Goal: Task Accomplishment & Management: Use online tool/utility

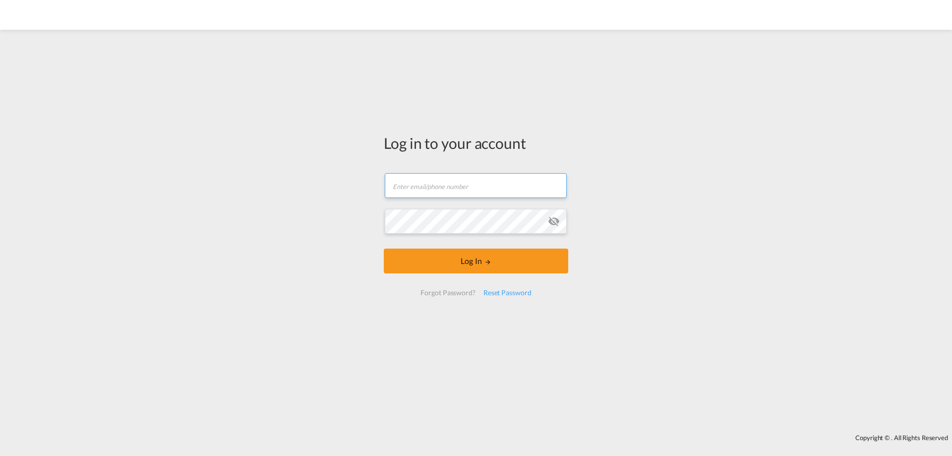
click at [514, 183] on input "text" at bounding box center [476, 185] width 182 height 25
type input "[EMAIL_ADDRESS][DOMAIN_NAME]"
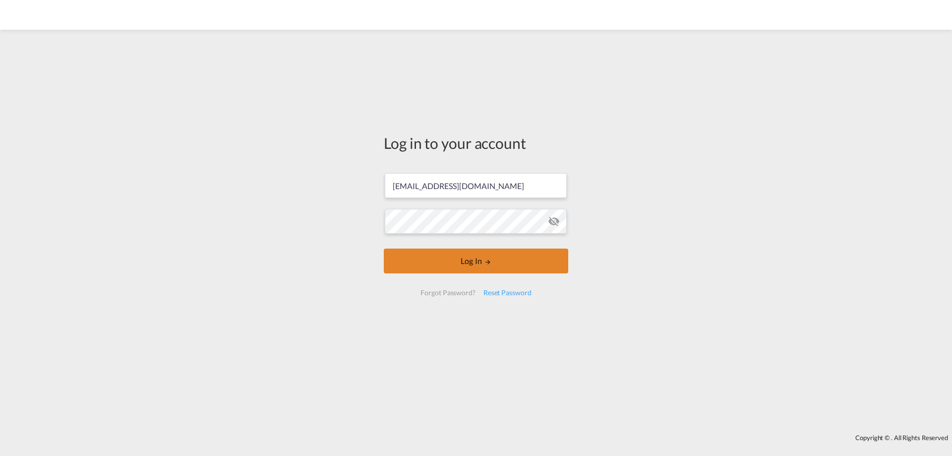
click at [464, 264] on button "Log In" at bounding box center [476, 260] width 184 height 25
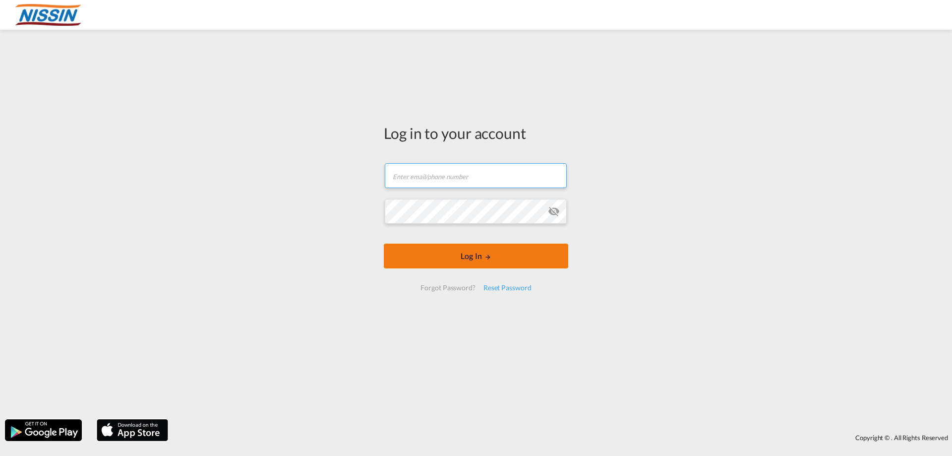
type input "[EMAIL_ADDRESS][DOMAIN_NAME]"
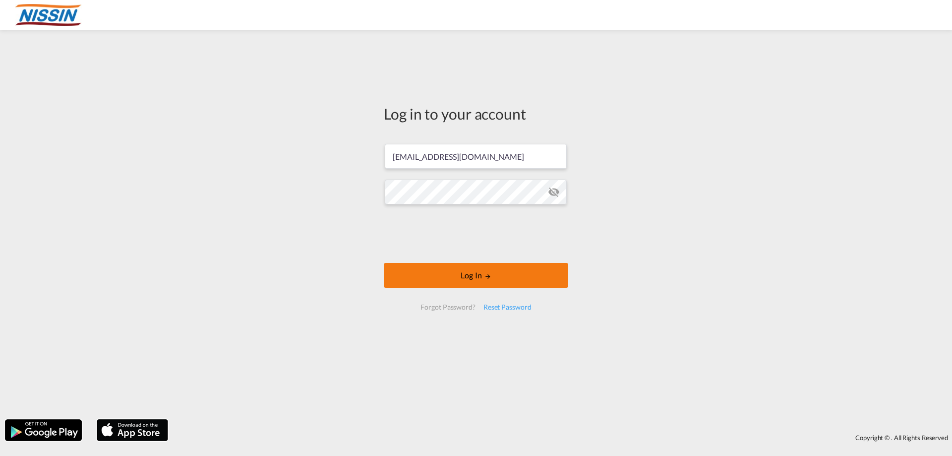
click at [437, 273] on button "Log In" at bounding box center [476, 275] width 184 height 25
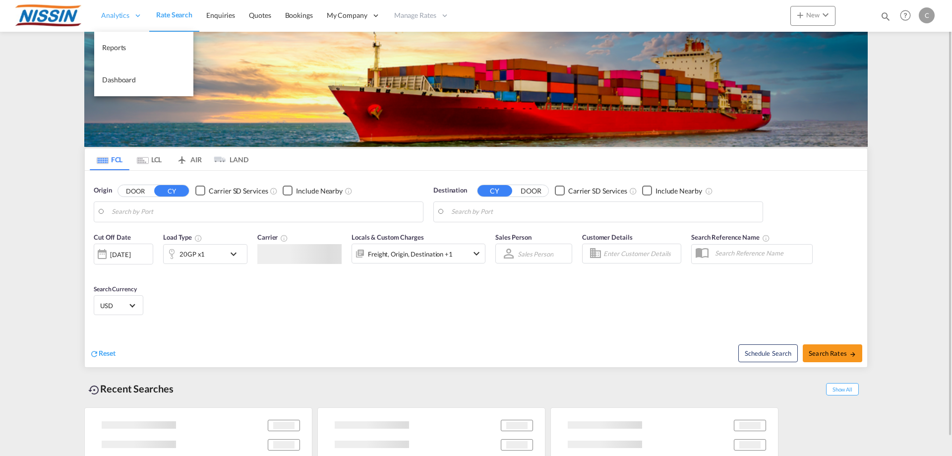
type input "Long Beach, CA, USLGB"
type input "Tokyo, JPTYO"
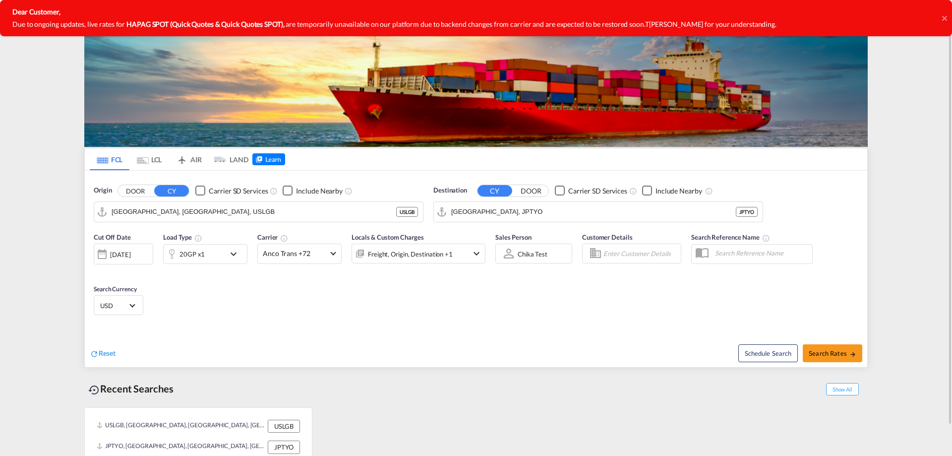
click at [193, 161] on md-tab-item "AIR" at bounding box center [189, 159] width 40 height 22
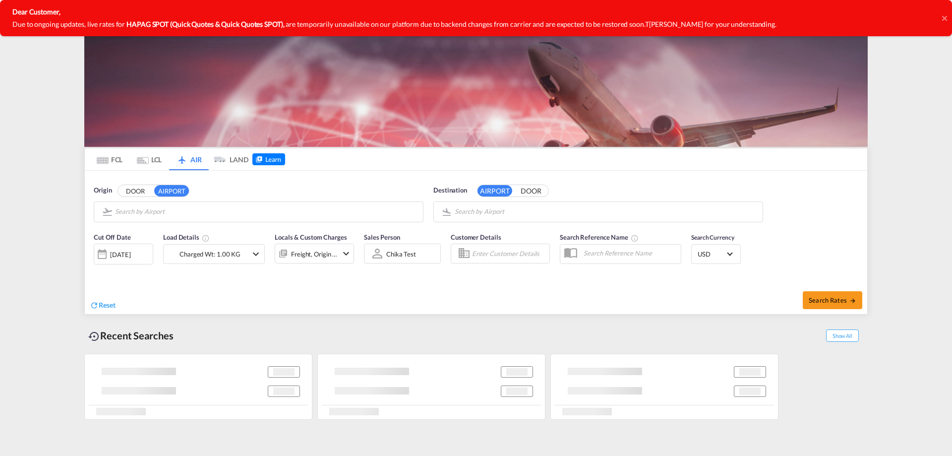
type input "Los Angeles International, Los Angeles, LAX"
type input "Narita International, Tokyo, NRT"
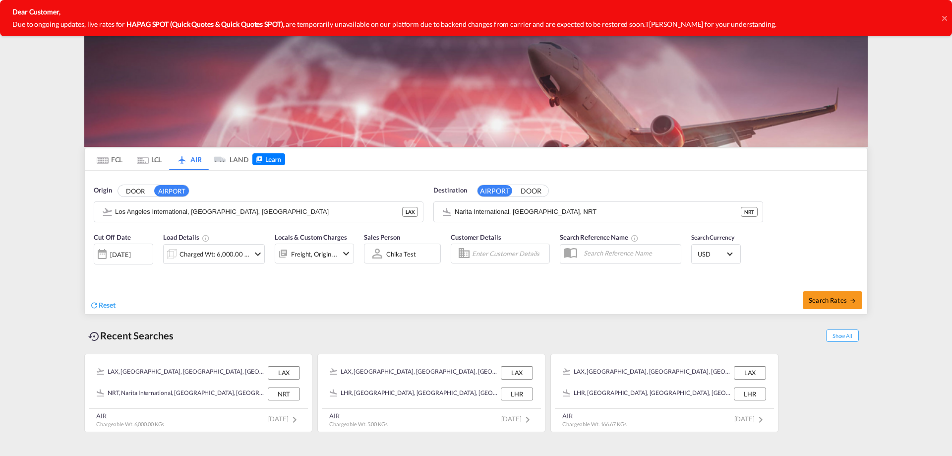
click at [130, 258] on div "12 Sep 2025" at bounding box center [120, 254] width 20 height 9
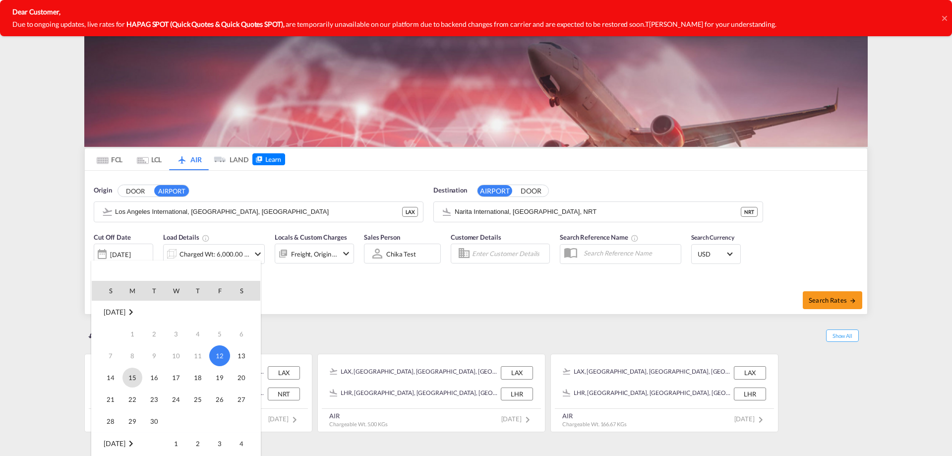
click at [133, 381] on span "15" at bounding box center [132, 377] width 20 height 20
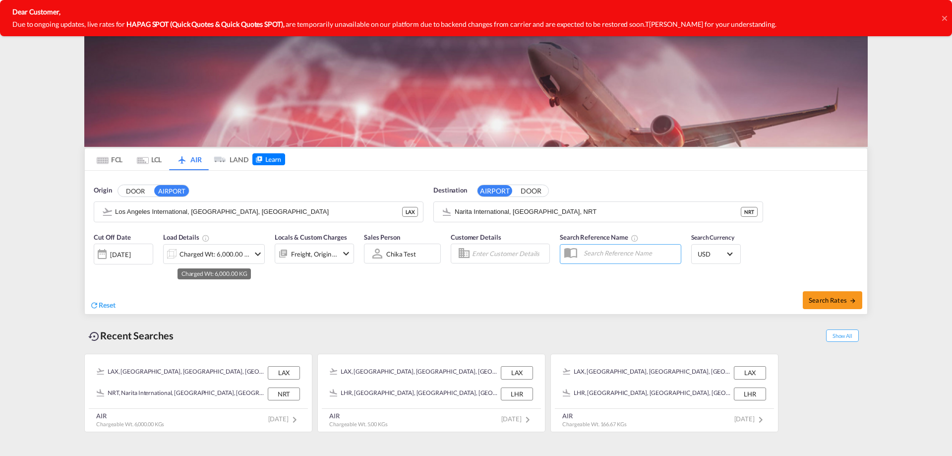
click at [198, 253] on div "Charged Wt: 6,000.00 KG" at bounding box center [214, 254] width 70 height 14
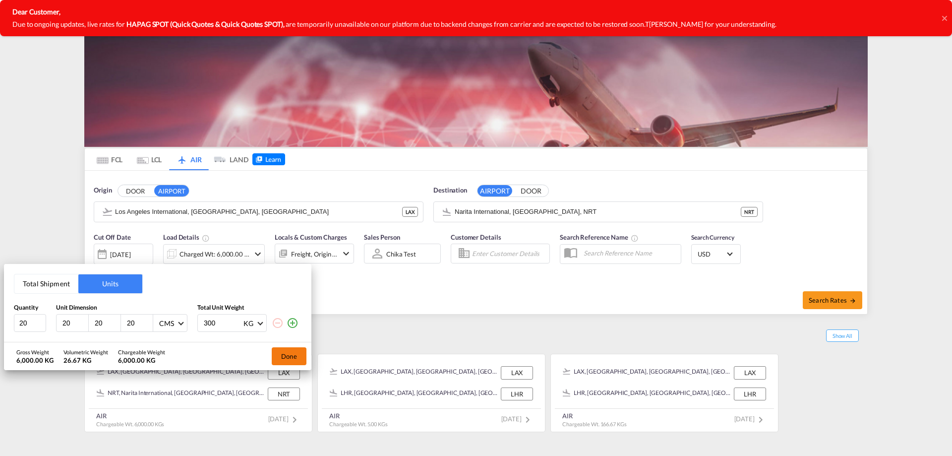
click at [286, 357] on button "Done" at bounding box center [289, 356] width 35 height 18
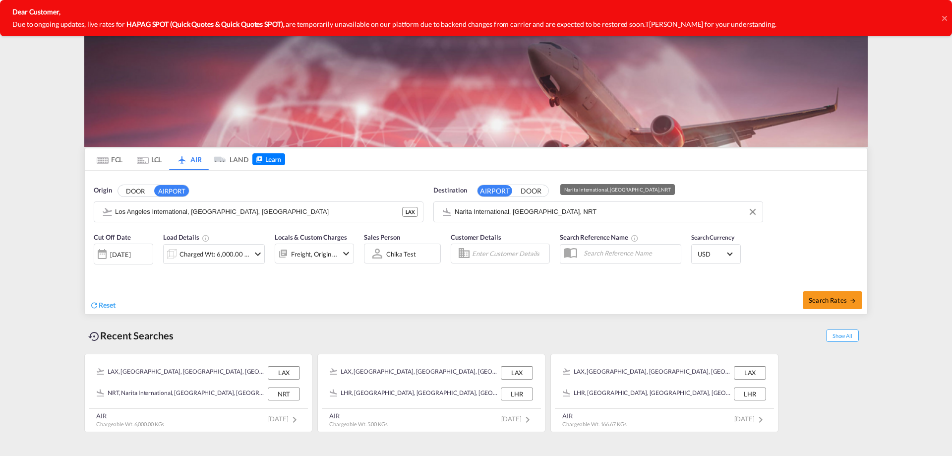
click at [572, 211] on input "Narita International, Tokyo, NRT" at bounding box center [606, 211] width 303 height 15
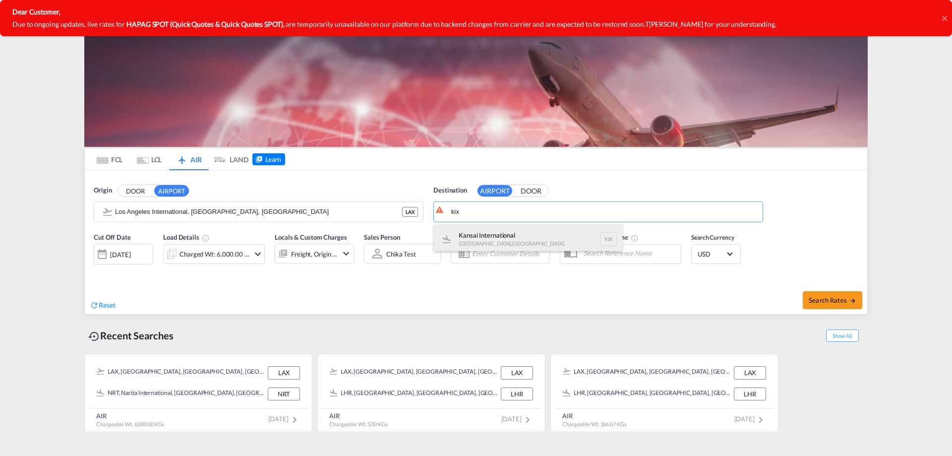
click at [533, 240] on div "Kansai International Osaka , Japan KIX" at bounding box center [528, 239] width 188 height 30
type input "Kansai International, Osaka, KIX"
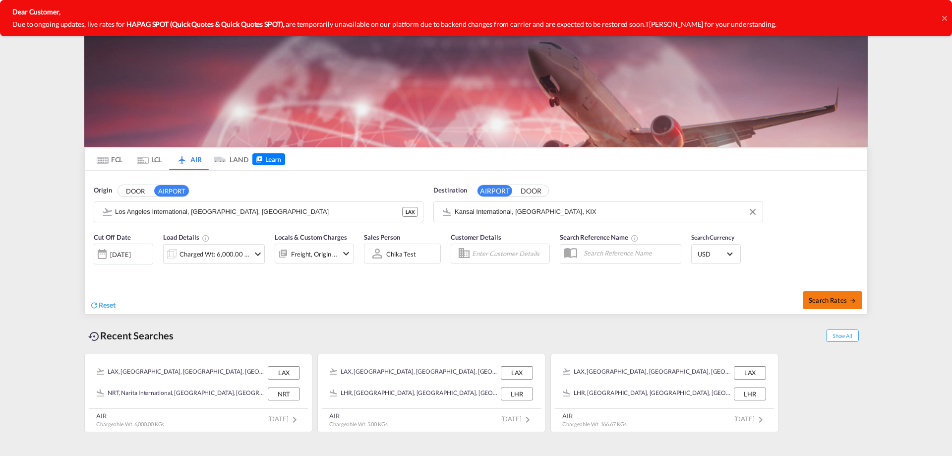
click at [807, 301] on button "Search Rates" at bounding box center [832, 300] width 59 height 18
type input "LAX to KIX / 15 Sep 2025"
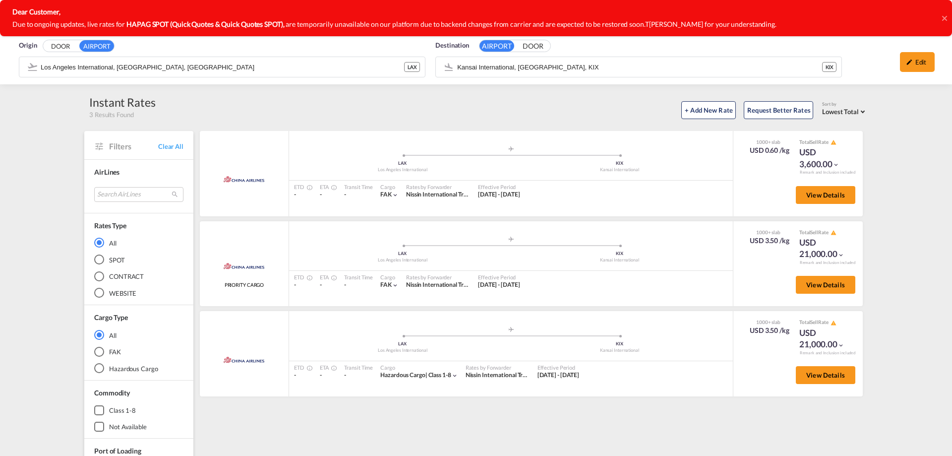
click at [943, 15] on icon at bounding box center [944, 18] width 5 height 8
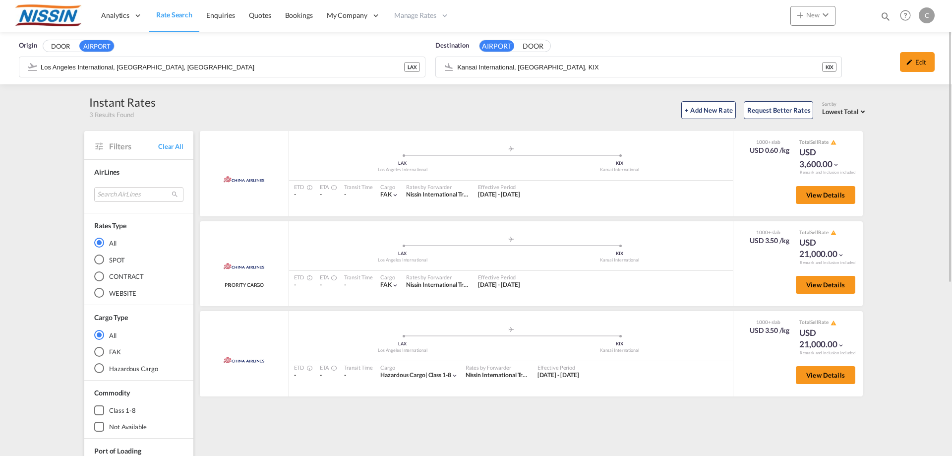
click at [168, 13] on span "Rate Search" at bounding box center [174, 14] width 36 height 8
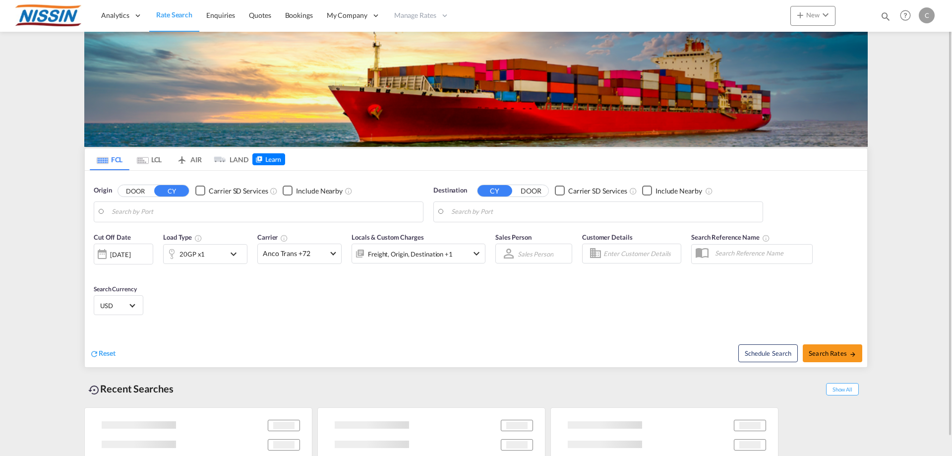
type input "Long Beach, CA, USLGB"
type input "Tokyo, JPTYO"
